Goal: Navigation & Orientation: Find specific page/section

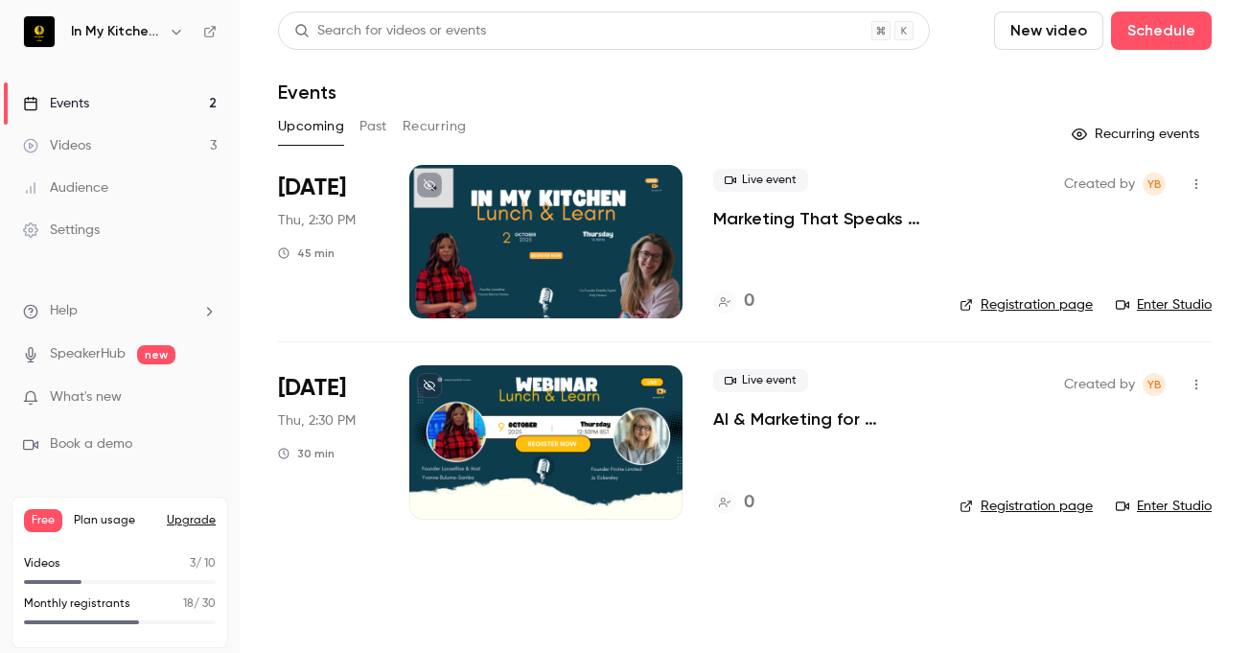
click at [78, 106] on div "Events" at bounding box center [56, 103] width 66 height 19
click at [70, 147] on div "Videos" at bounding box center [57, 145] width 68 height 19
